Goal: Transaction & Acquisition: Purchase product/service

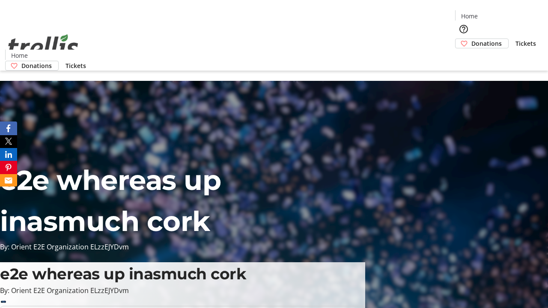
click at [516, 39] on span "Tickets" at bounding box center [526, 43] width 21 height 9
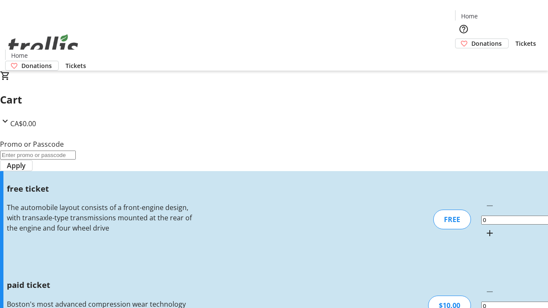
type input "1"
type input "FREE"
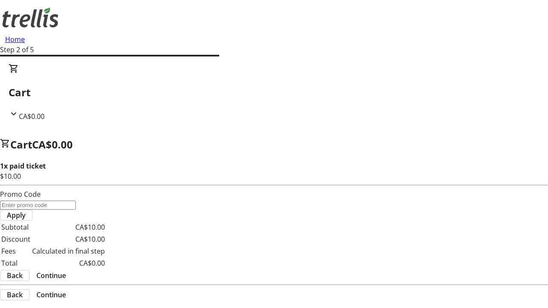
click at [66, 271] on span "Continue" at bounding box center [51, 276] width 30 height 10
